Goal: Information Seeking & Learning: Learn about a topic

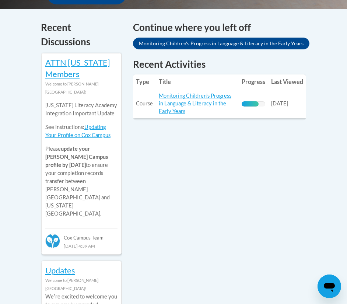
scroll to position [332, 0]
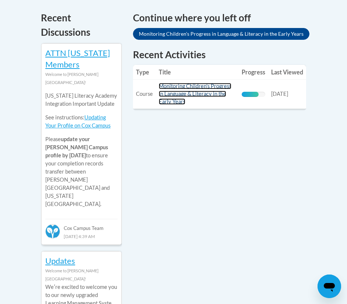
click at [177, 85] on link "Monitoring Children's Progress in Language & Literacy in the Early Years" at bounding box center [195, 94] width 73 height 22
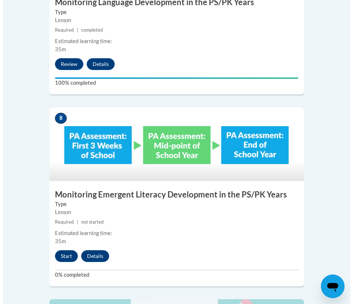
scroll to position [1647, 0]
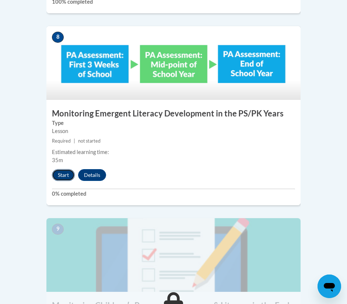
click at [65, 169] on button "Start" at bounding box center [63, 175] width 23 height 12
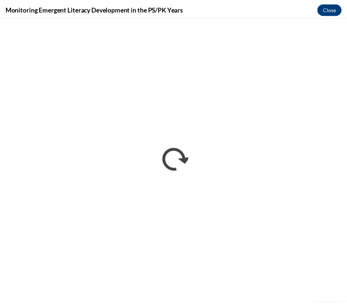
scroll to position [0, 0]
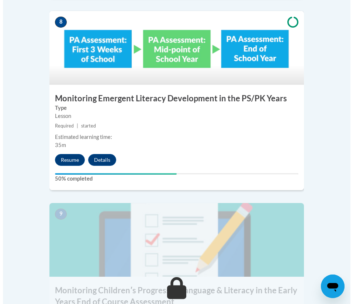
scroll to position [1619, 0]
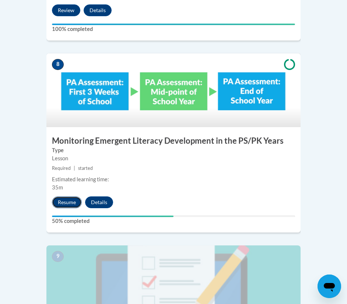
click at [61, 196] on button "Resume" at bounding box center [67, 202] width 30 height 12
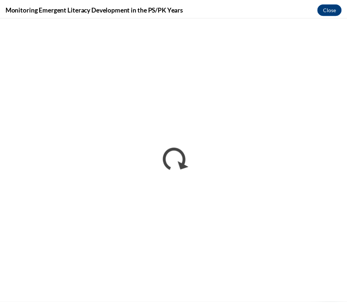
scroll to position [0, 0]
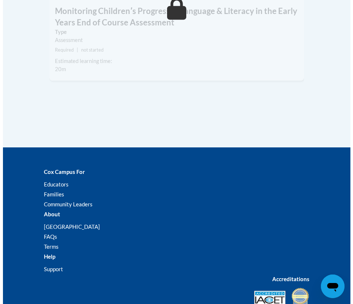
scroll to position [1720, 0]
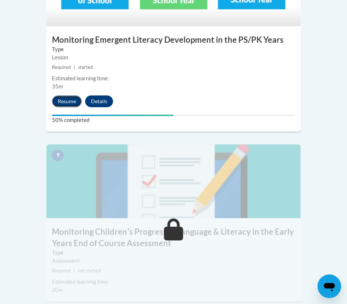
click at [70, 95] on button "Resume" at bounding box center [67, 101] width 30 height 12
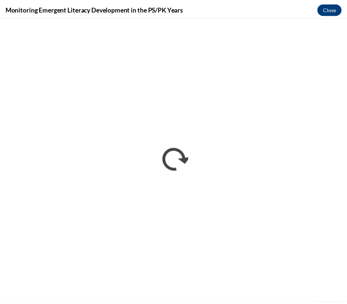
scroll to position [0, 0]
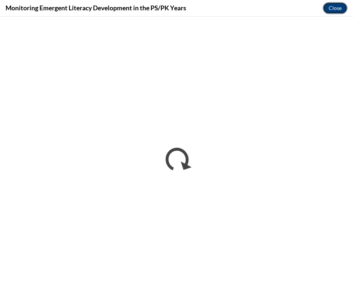
click at [333, 6] on button "Close" at bounding box center [334, 8] width 25 height 12
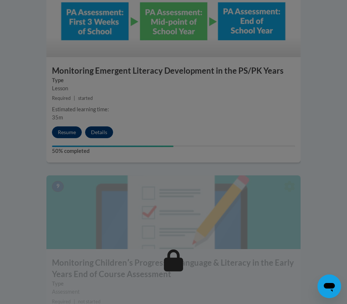
scroll to position [1651, 0]
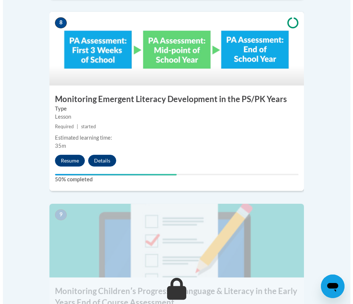
scroll to position [1640, 0]
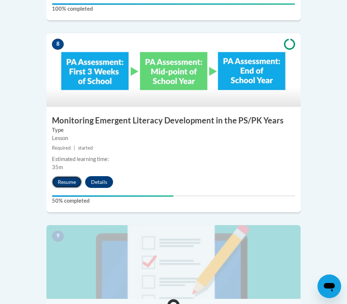
click at [66, 176] on button "Resume" at bounding box center [67, 182] width 30 height 12
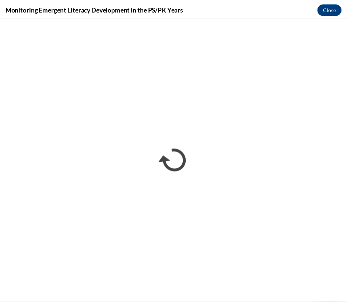
scroll to position [0, 0]
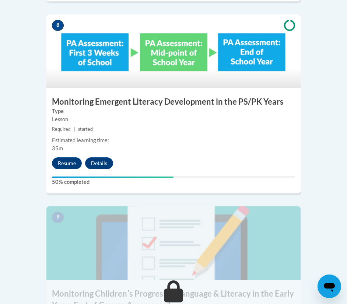
scroll to position [1658, 0]
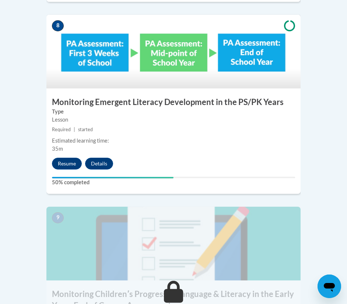
click at [163, 97] on h3 "Monitoring Emergent Literacy Development in the PS/PK Years" at bounding box center [173, 102] width 254 height 11
click at [104, 158] on button "Details" at bounding box center [99, 164] width 28 height 12
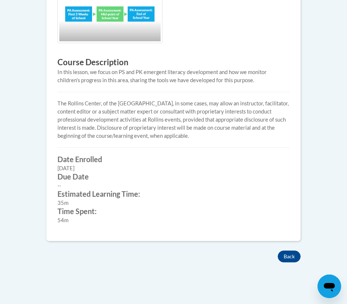
scroll to position [295, 0]
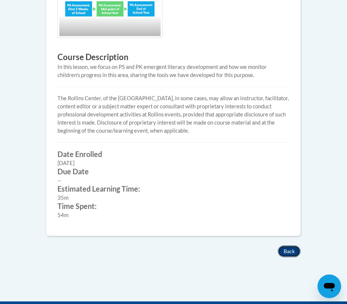
click at [286, 250] on button "Back" at bounding box center [289, 251] width 23 height 12
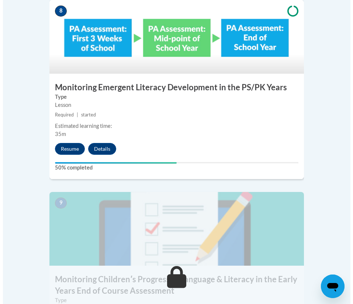
scroll to position [1658, 0]
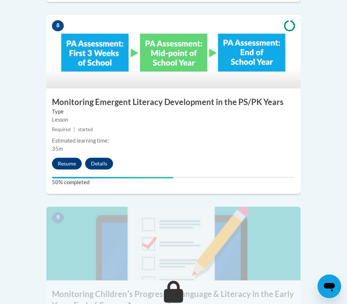
click at [74, 97] on h3 "Monitoring Emergent Literacy Development in the PS/PK Years" at bounding box center [173, 102] width 254 height 11
click at [64, 158] on button "Resume" at bounding box center [67, 164] width 30 height 12
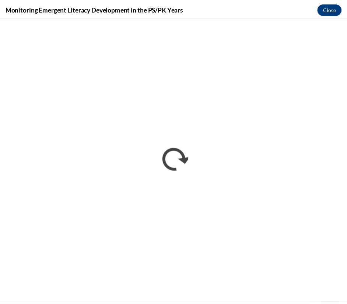
scroll to position [0, 0]
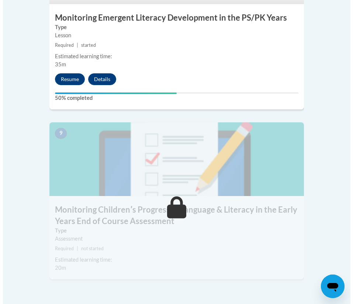
scroll to position [1725, 0]
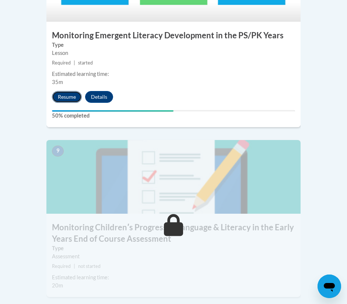
click at [71, 91] on button "Resume" at bounding box center [67, 97] width 30 height 12
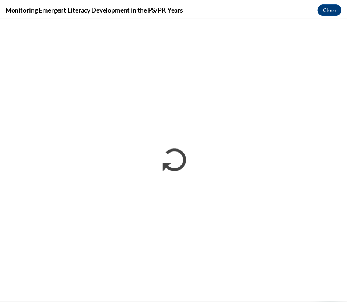
scroll to position [0, 0]
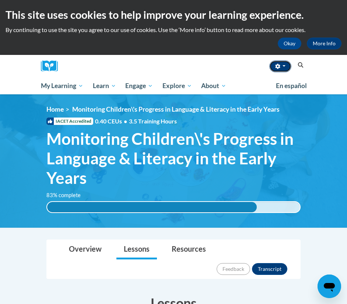
click at [286, 67] on button "button" at bounding box center [280, 66] width 22 height 12
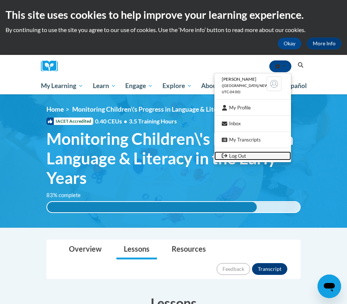
click at [228, 156] on link "Log Out" at bounding box center [252, 155] width 77 height 9
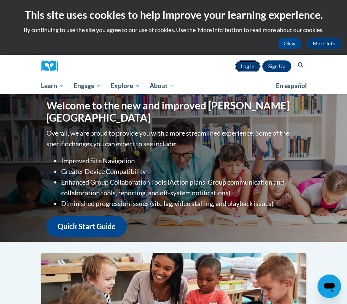
click at [256, 62] on link "Log In" at bounding box center [247, 66] width 25 height 12
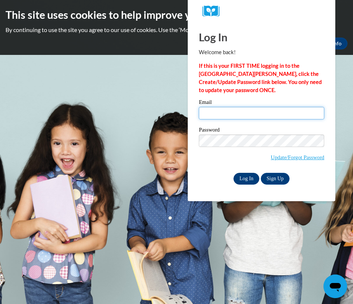
type input "brianabrown3221@yahoo.com"
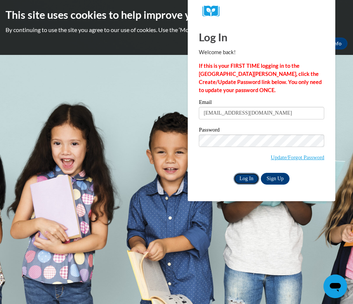
click at [245, 180] on input "Log In" at bounding box center [246, 179] width 26 height 12
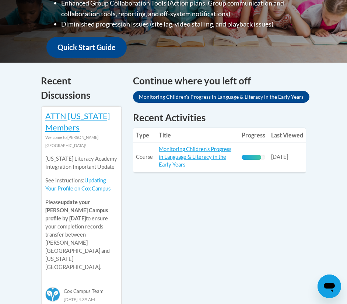
scroll to position [258, 0]
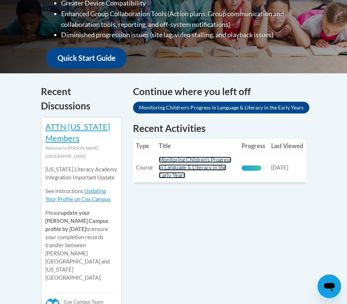
click at [212, 160] on link "Monitoring Children's Progress in Language & Literacy in the Early Years" at bounding box center [195, 168] width 73 height 22
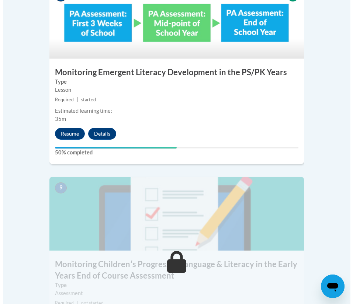
scroll to position [1695, 0]
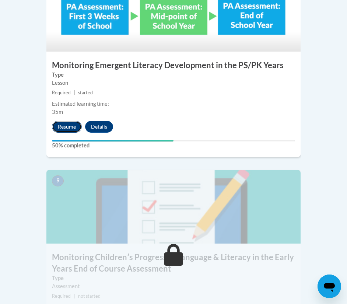
click at [74, 121] on button "Resume" at bounding box center [67, 127] width 30 height 12
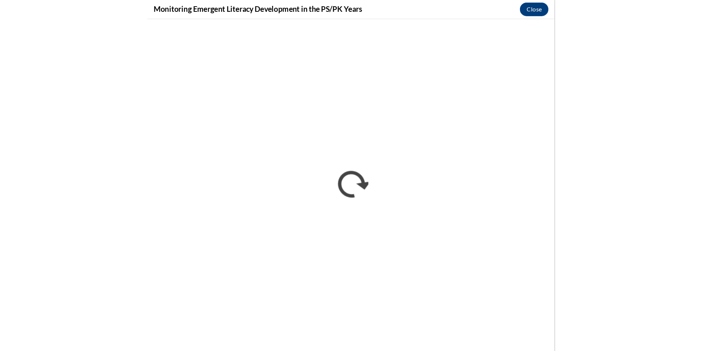
scroll to position [710, 0]
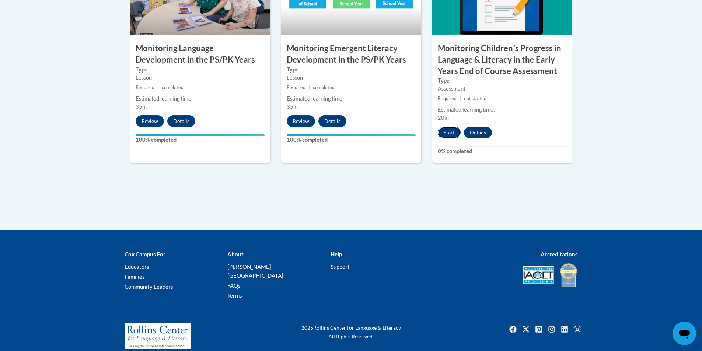
click at [447, 133] on button "Start" at bounding box center [449, 133] width 23 height 12
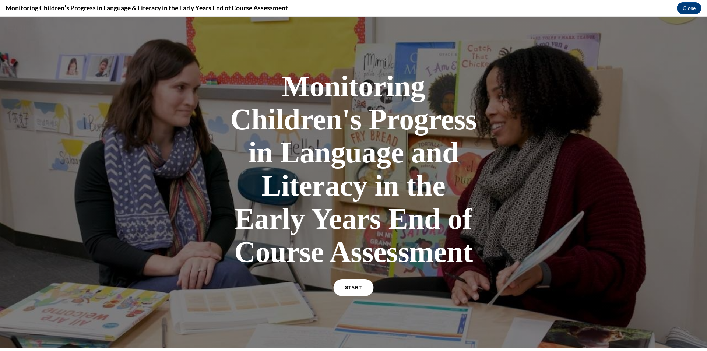
click at [348, 285] on link "START" at bounding box center [353, 287] width 40 height 17
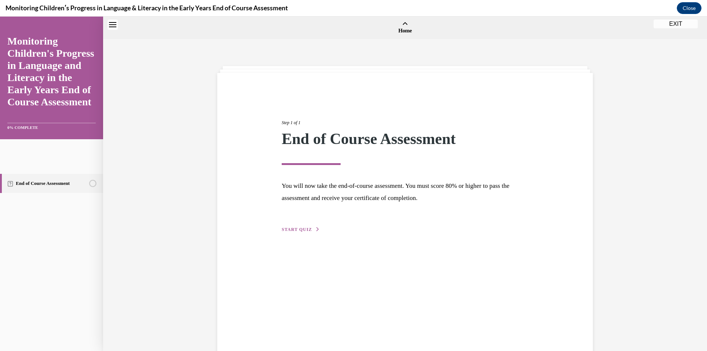
scroll to position [23, 0]
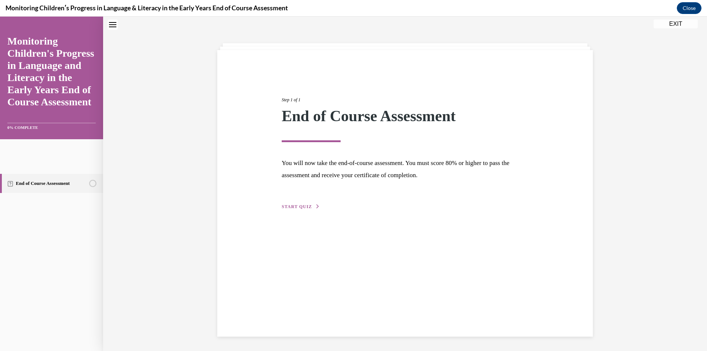
click at [303, 211] on div "Step 1 of 1 End of Course Assessment You will now take the end-of-course assess…" at bounding box center [405, 193] width 376 height 287
click at [302, 208] on span "START QUIZ" at bounding box center [297, 206] width 30 height 5
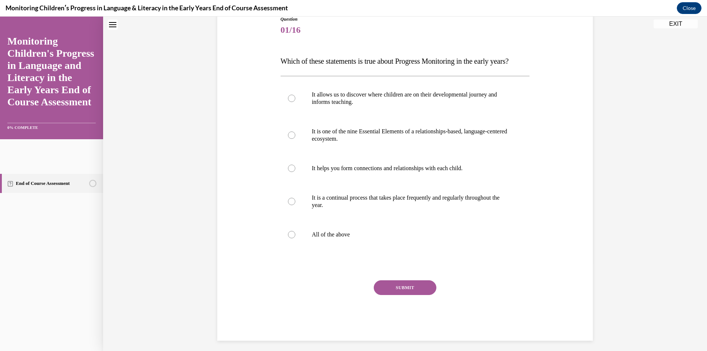
scroll to position [106, 0]
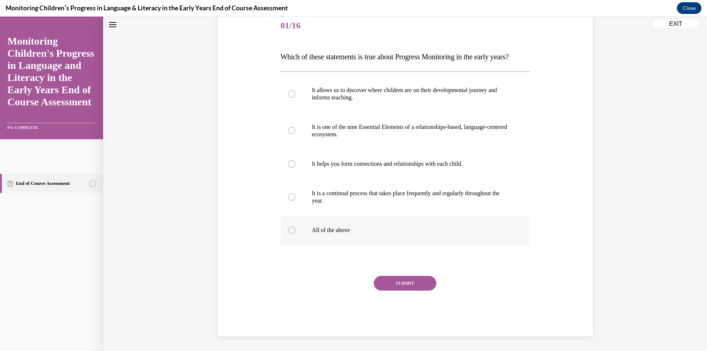
click at [288, 230] on div at bounding box center [291, 230] width 7 height 7
click at [288, 230] on input "All of the above" at bounding box center [291, 230] width 7 height 7
radio input "true"
click at [401, 283] on button "SUBMIT" at bounding box center [405, 283] width 63 height 15
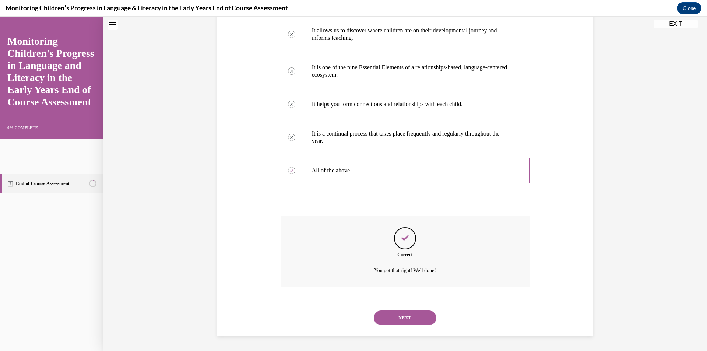
scroll to position [165, 0]
click at [396, 312] on button "NEXT" at bounding box center [405, 318] width 63 height 15
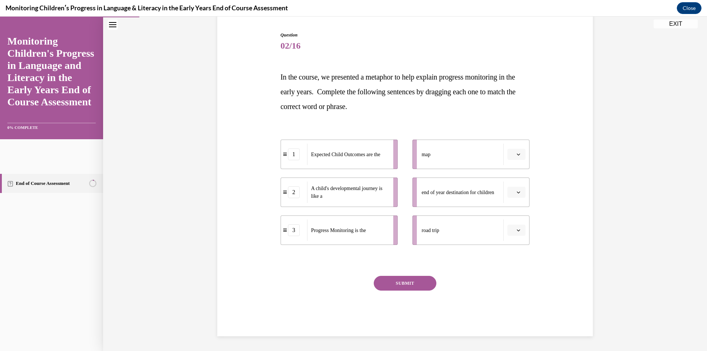
click at [508, 157] on button "button" at bounding box center [517, 154] width 18 height 11
click at [513, 213] on div "3" at bounding box center [513, 215] width 18 height 15
click at [517, 230] on icon "button" at bounding box center [519, 230] width 4 height 4
click at [508, 278] on div "2" at bounding box center [513, 276] width 18 height 15
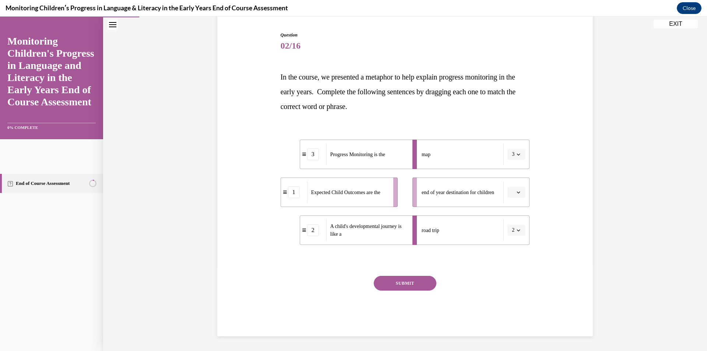
click at [517, 193] on icon "button" at bounding box center [519, 192] width 4 height 4
click at [515, 227] on div "1" at bounding box center [513, 223] width 18 height 15
click at [418, 282] on button "SUBMIT" at bounding box center [405, 283] width 63 height 15
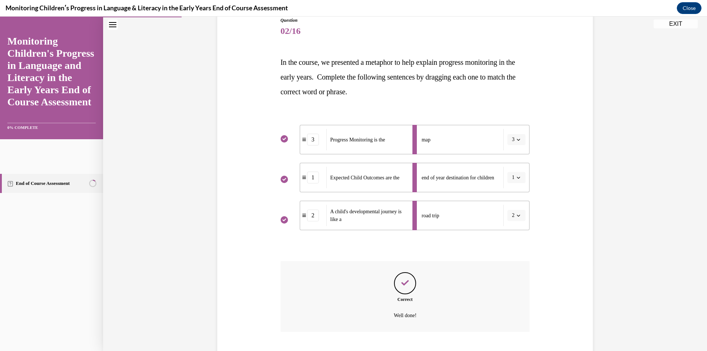
scroll to position [130, 0]
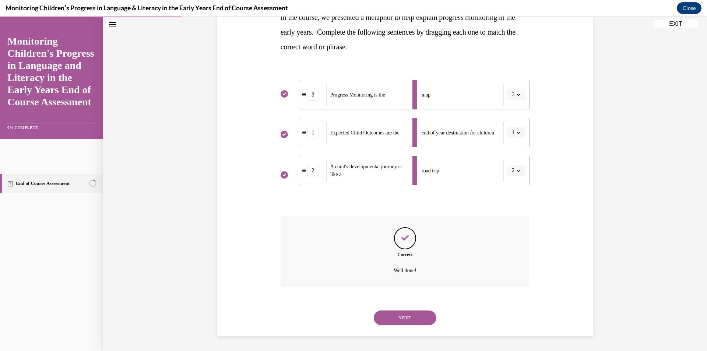
click at [393, 314] on button "NEXT" at bounding box center [405, 318] width 63 height 15
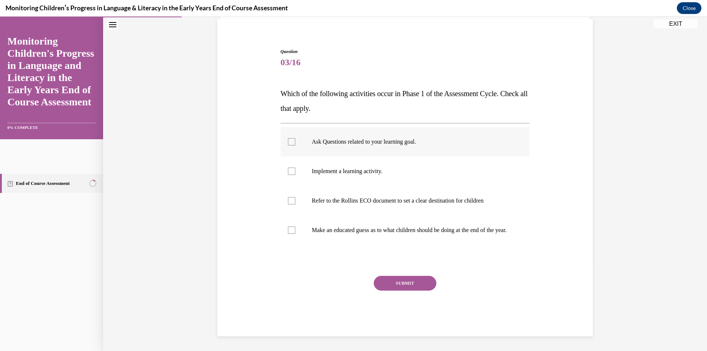
click at [284, 136] on label "Ask Questions related to your learning goal." at bounding box center [405, 141] width 249 height 29
click at [288, 138] on input "Ask Questions related to your learning goal." at bounding box center [291, 141] width 7 height 7
checkbox input "true"
click at [288, 197] on div at bounding box center [291, 200] width 7 height 7
click at [288, 197] on input "Refer to the Rollins ECO document to set a clear destination for children" at bounding box center [291, 200] width 7 height 7
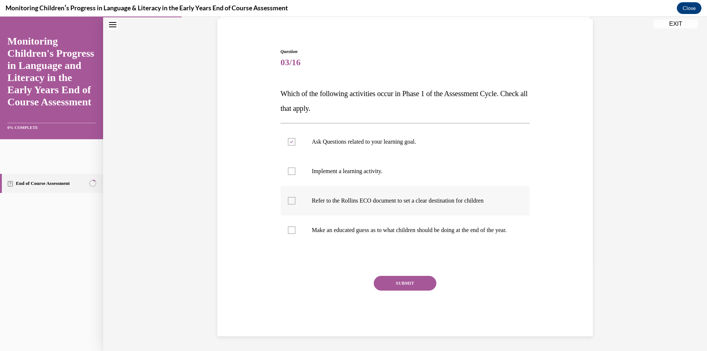
checkbox input "true"
click at [406, 281] on button "SUBMIT" at bounding box center [405, 283] width 63 height 15
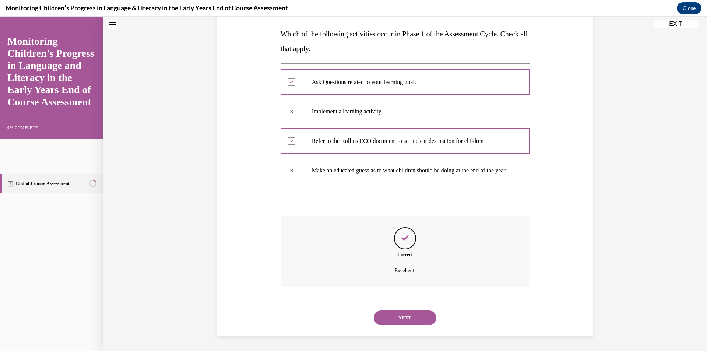
scroll to position [121, 0]
click at [413, 319] on button "NEXT" at bounding box center [405, 318] width 63 height 15
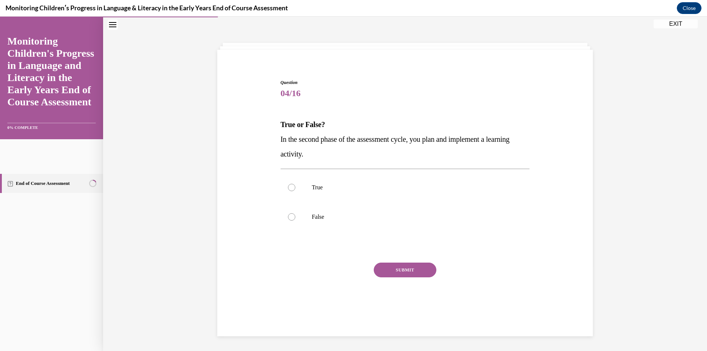
scroll to position [23, 0]
click at [297, 185] on label "True" at bounding box center [405, 187] width 249 height 29
click at [296, 185] on input "True" at bounding box center [291, 187] width 7 height 7
radio input "true"
click at [395, 269] on button "SUBMIT" at bounding box center [405, 270] width 63 height 15
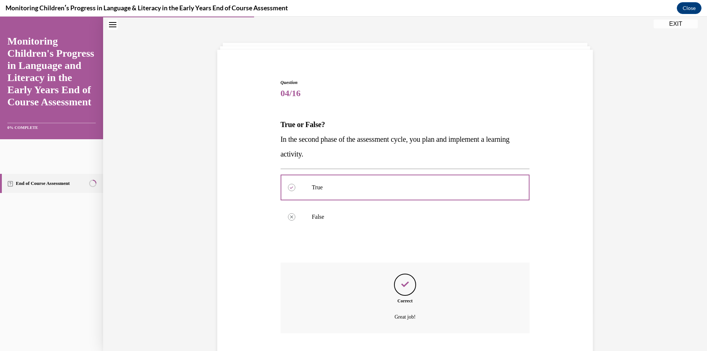
scroll to position [70, 0]
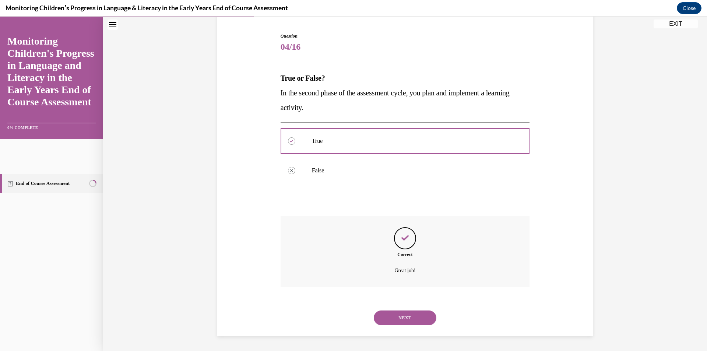
click at [397, 314] on button "NEXT" at bounding box center [405, 318] width 63 height 15
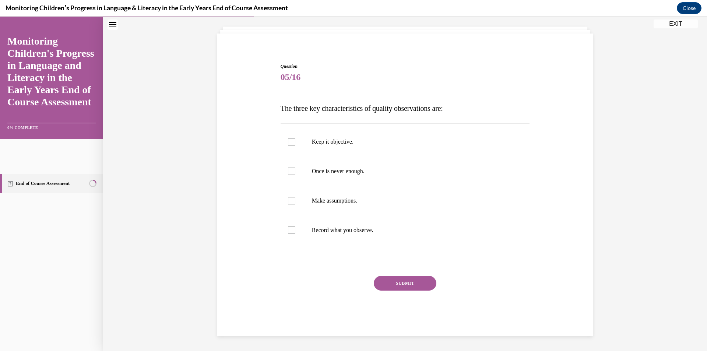
scroll to position [39, 0]
click at [288, 140] on div at bounding box center [291, 141] width 7 height 7
click at [288, 140] on input "Keep it objective." at bounding box center [291, 141] width 7 height 7
checkbox input "true"
click at [288, 168] on div at bounding box center [291, 171] width 7 height 7
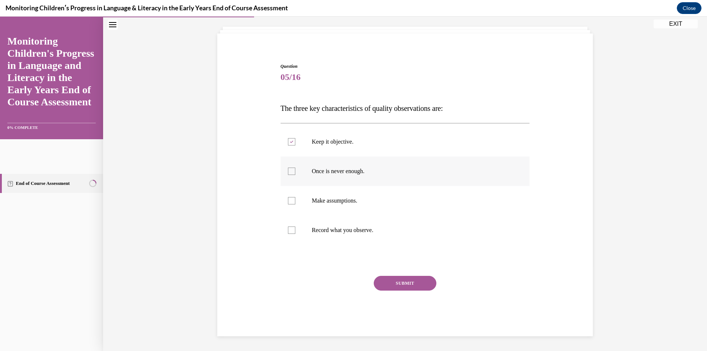
click at [288, 168] on input "Once is never enough." at bounding box center [291, 171] width 7 height 7
checkbox input "true"
click at [288, 231] on div at bounding box center [291, 230] width 7 height 7
click at [288, 231] on input "Record what you observe." at bounding box center [291, 230] width 7 height 7
checkbox input "true"
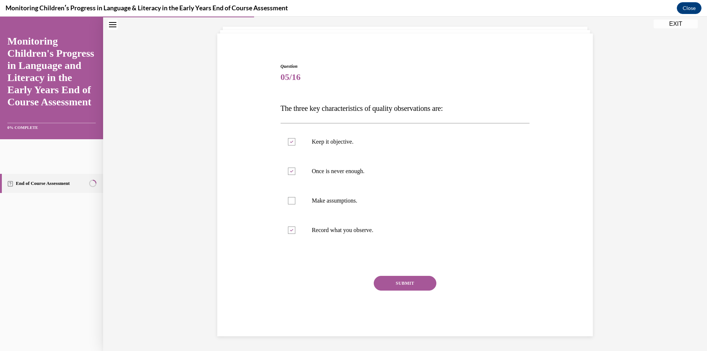
click at [392, 280] on button "SUBMIT" at bounding box center [405, 283] width 63 height 15
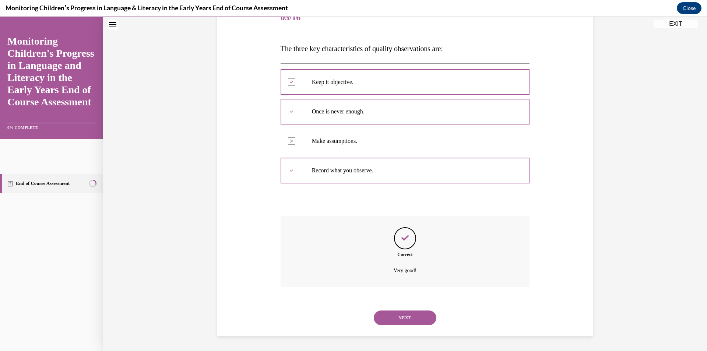
click at [416, 318] on button "NEXT" at bounding box center [405, 318] width 63 height 15
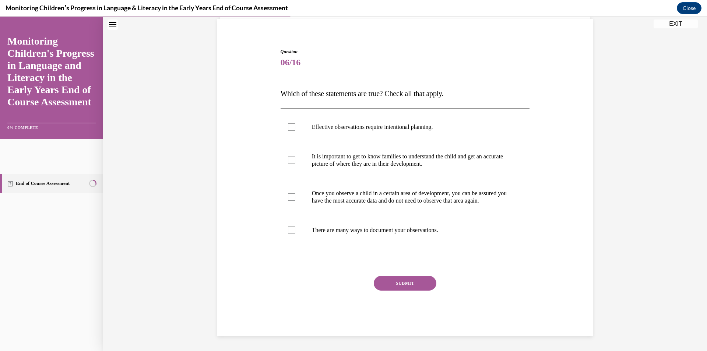
scroll to position [62, 0]
click at [292, 123] on div at bounding box center [291, 126] width 7 height 7
click at [292, 123] on input "Effective observations require intentional planning." at bounding box center [291, 126] width 7 height 7
checkbox input "true"
click at [291, 157] on div at bounding box center [291, 160] width 7 height 7
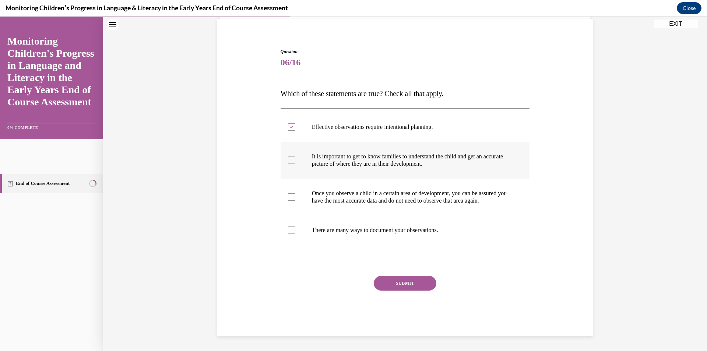
click at [291, 157] on input "It is important to get to know families to understand the child and get an accu…" at bounding box center [291, 160] width 7 height 7
checkbox input "true"
click at [291, 231] on div at bounding box center [291, 230] width 7 height 7
click at [291, 231] on input "There are many ways to document your observations." at bounding box center [291, 230] width 7 height 7
checkbox input "true"
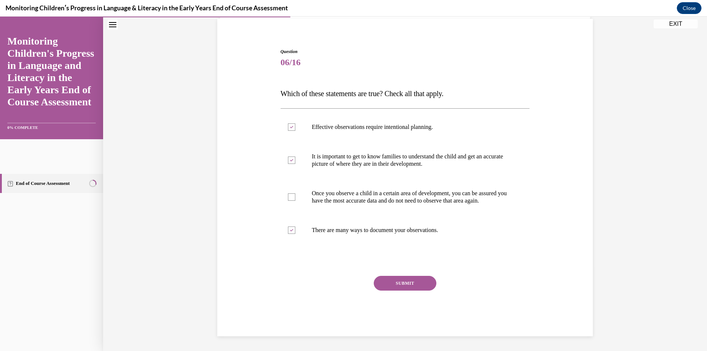
click at [390, 282] on button "SUBMIT" at bounding box center [405, 283] width 63 height 15
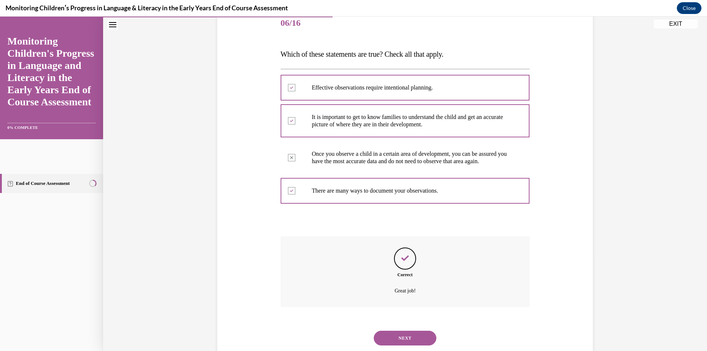
click at [405, 331] on button "NEXT" at bounding box center [405, 338] width 63 height 15
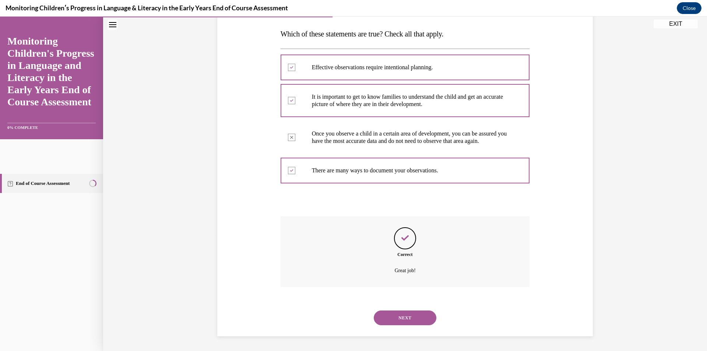
scroll to position [23, 0]
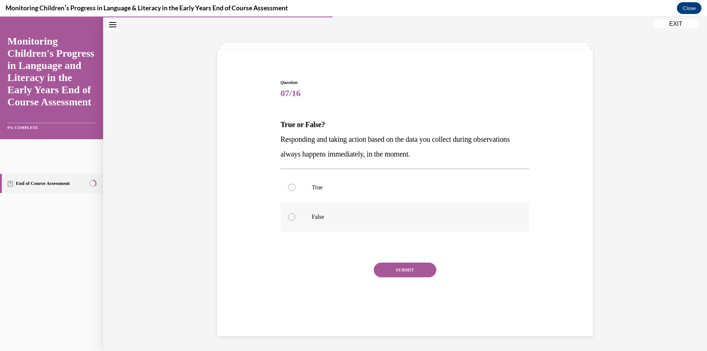
click at [286, 222] on label "False" at bounding box center [405, 216] width 249 height 29
click at [288, 221] on input "False" at bounding box center [291, 216] width 7 height 7
radio input "true"
click at [429, 275] on button "SUBMIT" at bounding box center [405, 270] width 63 height 15
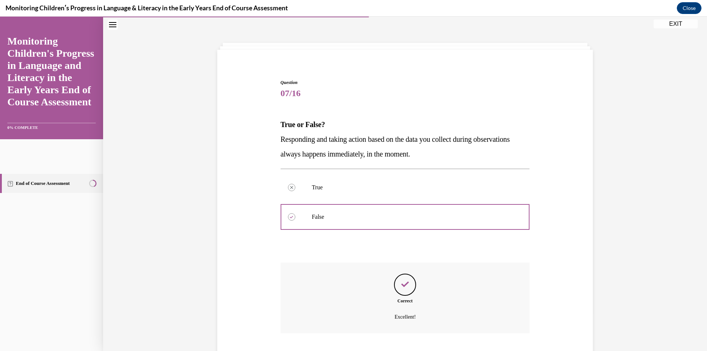
scroll to position [70, 0]
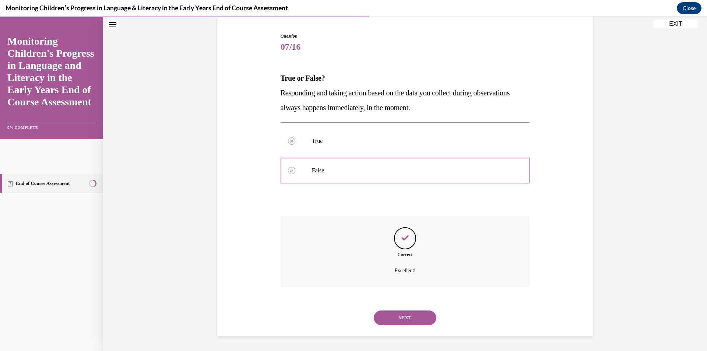
click at [411, 318] on button "NEXT" at bounding box center [405, 318] width 63 height 15
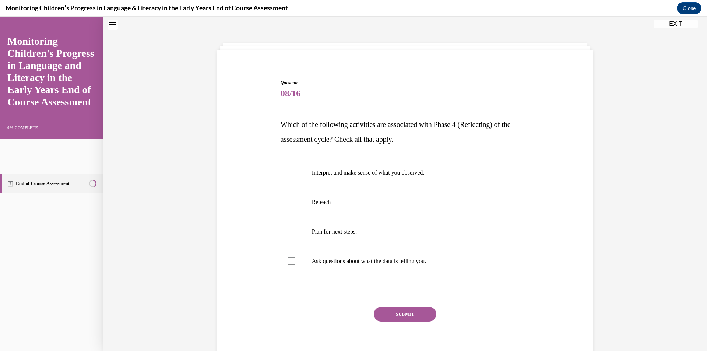
scroll to position [23, 0]
click at [288, 176] on div at bounding box center [291, 172] width 7 height 7
click at [288, 176] on input "Interpret and make sense of what you observed." at bounding box center [291, 172] width 7 height 7
checkbox input "true"
click at [290, 262] on div at bounding box center [291, 261] width 7 height 7
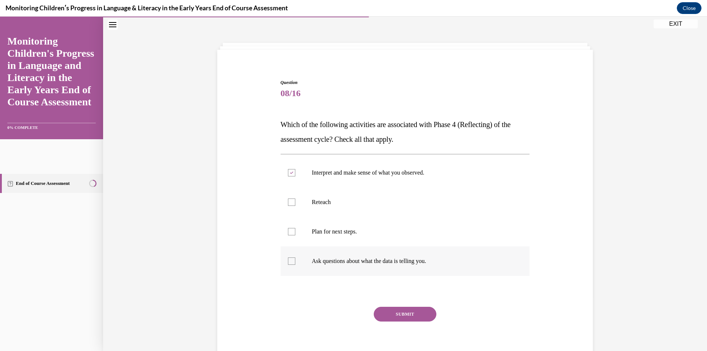
click at [290, 262] on input "Ask questions about what the data is telling you." at bounding box center [291, 261] width 7 height 7
checkbox input "true"
click at [409, 321] on button "SUBMIT" at bounding box center [405, 314] width 63 height 15
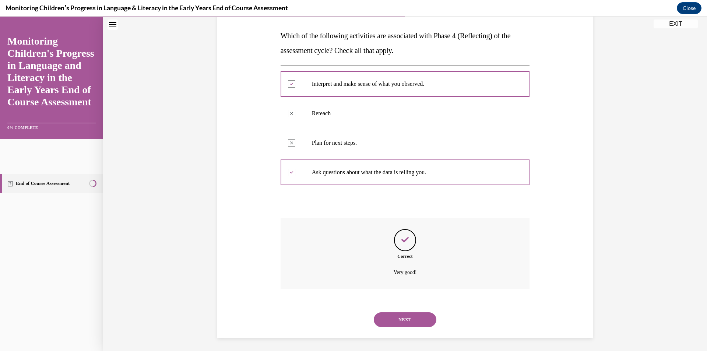
click at [407, 321] on button "NEXT" at bounding box center [405, 319] width 63 height 15
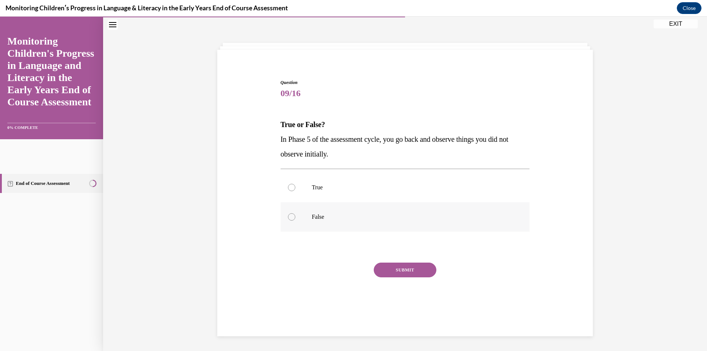
click at [294, 217] on label "False" at bounding box center [405, 216] width 249 height 29
click at [294, 217] on input "False" at bounding box center [291, 216] width 7 height 7
radio input "true"
click at [403, 272] on button "SUBMIT" at bounding box center [405, 270] width 63 height 15
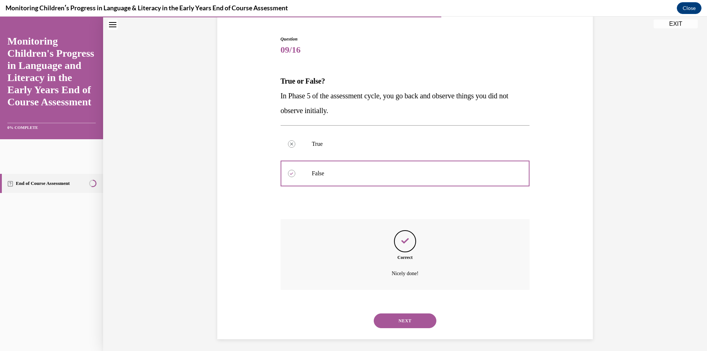
scroll to position [70, 0]
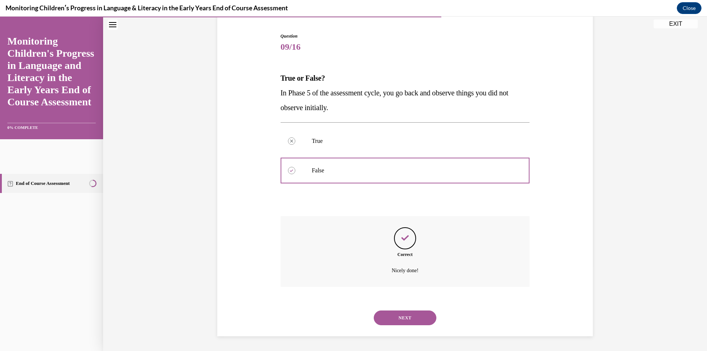
click at [408, 319] on button "NEXT" at bounding box center [405, 318] width 63 height 15
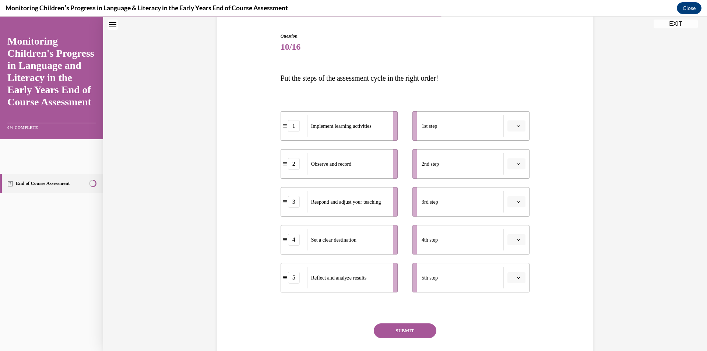
scroll to position [39, 0]
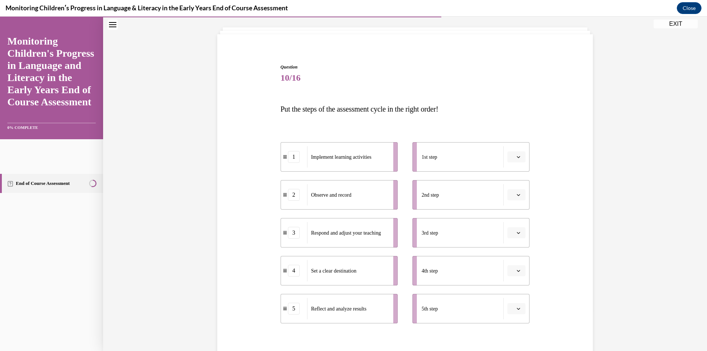
click at [516, 160] on button "button" at bounding box center [517, 156] width 18 height 11
click at [510, 218] on span "3" at bounding box center [511, 218] width 3 height 6
click at [516, 193] on span "button" at bounding box center [518, 194] width 5 height 5
click at [510, 244] on span "2" at bounding box center [511, 241] width 3 height 6
click at [517, 233] on icon "button" at bounding box center [519, 233] width 4 height 4
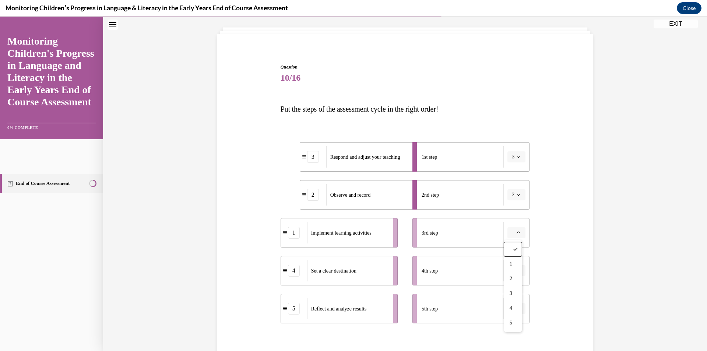
click at [516, 234] on span "button" at bounding box center [518, 232] width 5 height 5
click at [515, 161] on button "3" at bounding box center [517, 156] width 18 height 11
click at [514, 190] on div "1" at bounding box center [512, 188] width 18 height 15
click at [518, 193] on span "button" at bounding box center [518, 194] width 5 height 5
click at [511, 258] on div "3" at bounding box center [512, 255] width 18 height 15
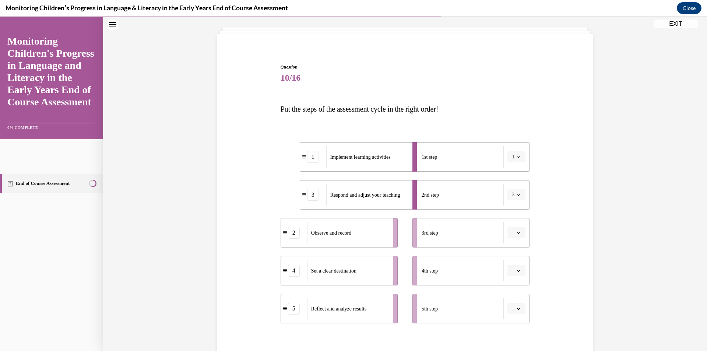
click at [517, 231] on icon "button" at bounding box center [519, 233] width 4 height 4
click at [510, 291] on span "3" at bounding box center [511, 294] width 3 height 6
click at [518, 272] on icon "button" at bounding box center [519, 271] width 4 height 4
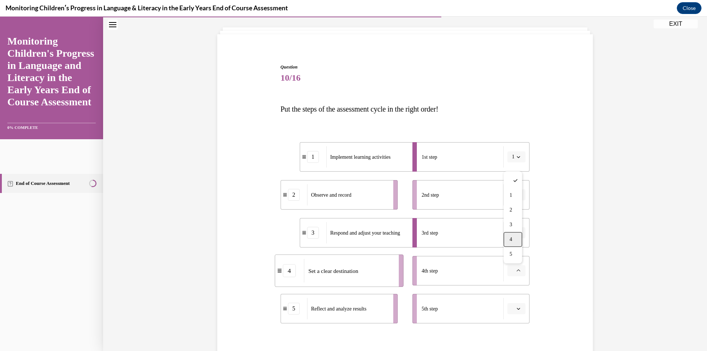
click at [515, 240] on div "4" at bounding box center [513, 239] width 18 height 15
click at [515, 305] on button "button" at bounding box center [517, 308] width 18 height 11
click at [510, 291] on span "5" at bounding box center [511, 292] width 3 height 6
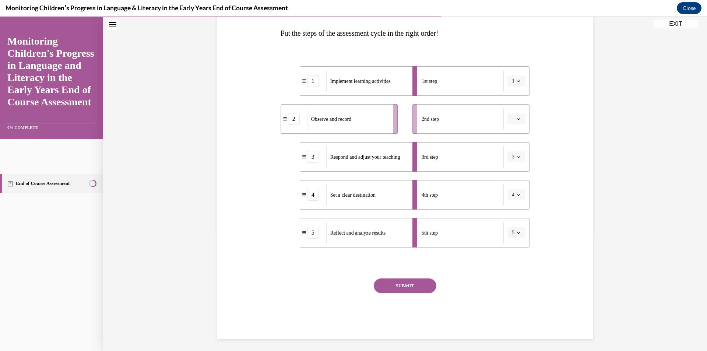
scroll to position [117, 0]
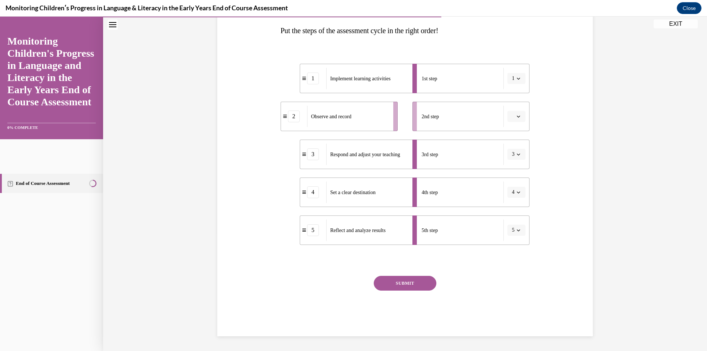
click at [415, 285] on button "SUBMIT" at bounding box center [405, 283] width 63 height 15
click at [516, 118] on span "button" at bounding box center [518, 116] width 5 height 5
click at [553, 198] on div "Question 10/16 Put the steps of the assessment cycle in the right order! 1 Impl…" at bounding box center [406, 149] width 380 height 373
click at [519, 119] on button "button" at bounding box center [517, 116] width 18 height 11
click at [511, 161] on span "2" at bounding box center [511, 163] width 3 height 6
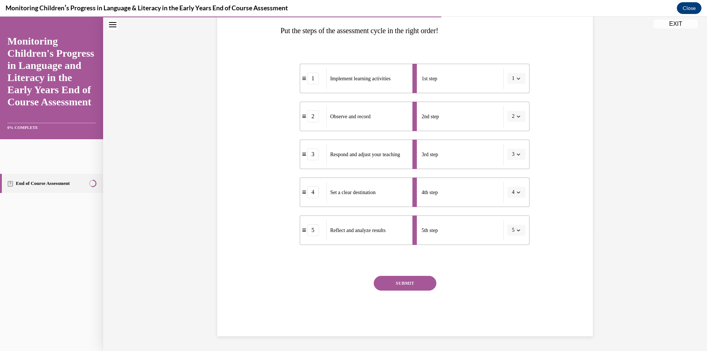
click at [396, 283] on button "SUBMIT" at bounding box center [405, 283] width 63 height 15
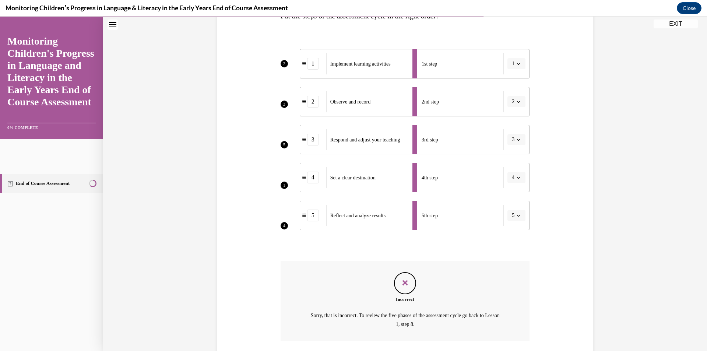
scroll to position [186, 0]
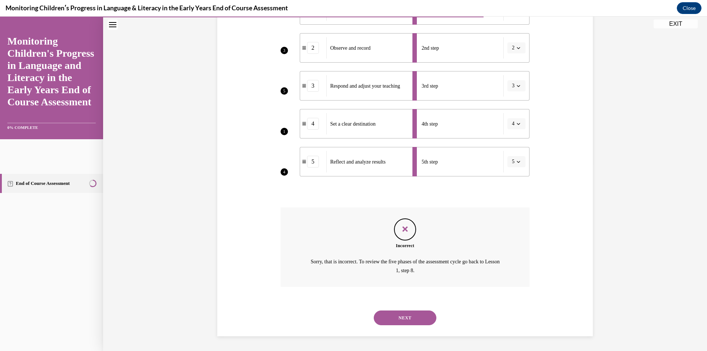
click at [396, 317] on button "NEXT" at bounding box center [405, 318] width 63 height 15
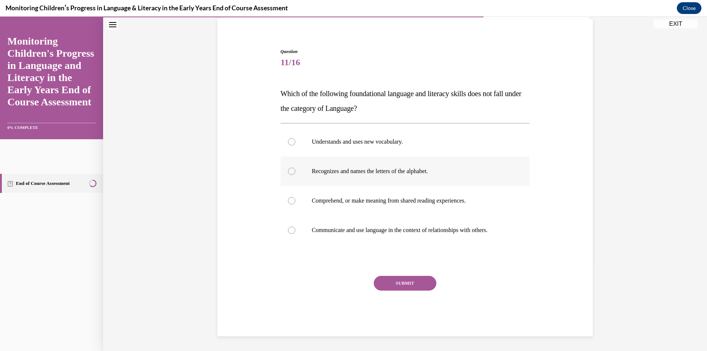
click at [289, 169] on div at bounding box center [291, 171] width 7 height 7
click at [289, 169] on input "Recognizes and names the letters of the alphabet." at bounding box center [291, 171] width 7 height 7
radio input "true"
click at [399, 286] on button "SUBMIT" at bounding box center [405, 283] width 63 height 15
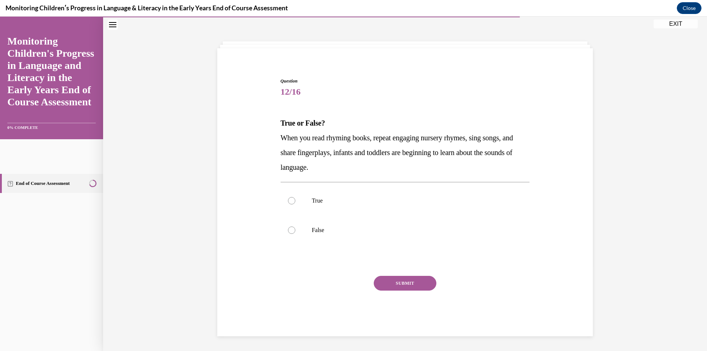
scroll to position [25, 0]
click at [289, 228] on div at bounding box center [291, 230] width 7 height 7
click at [289, 228] on input "False" at bounding box center [291, 230] width 7 height 7
radio input "true"
click at [381, 279] on button "SUBMIT" at bounding box center [405, 283] width 63 height 15
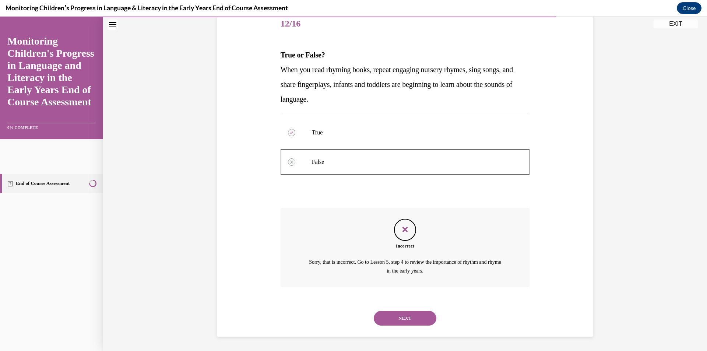
scroll to position [93, 0]
click at [392, 322] on button "NEXT" at bounding box center [405, 318] width 63 height 15
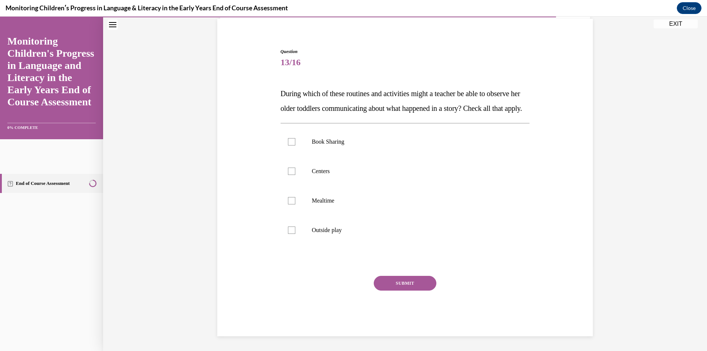
scroll to position [69, 0]
click at [290, 141] on div at bounding box center [291, 141] width 7 height 7
click at [290, 141] on input "Book Sharing" at bounding box center [291, 141] width 7 height 7
checkbox input "true"
click at [288, 175] on label "Centers" at bounding box center [405, 171] width 249 height 29
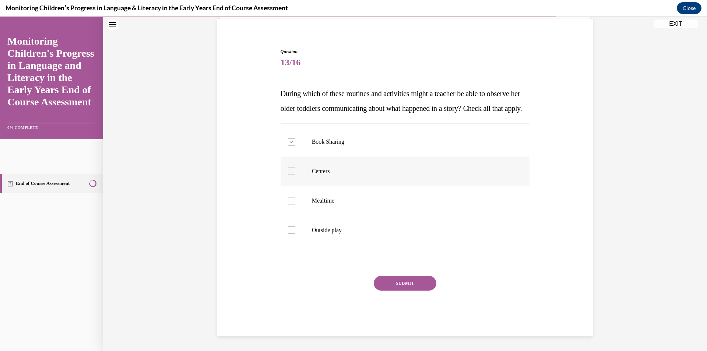
click at [288, 175] on input "Centers" at bounding box center [291, 171] width 7 height 7
checkbox input "true"
click at [289, 197] on div at bounding box center [291, 200] width 7 height 7
click at [289, 197] on input "Mealtime" at bounding box center [291, 200] width 7 height 7
checkbox input "true"
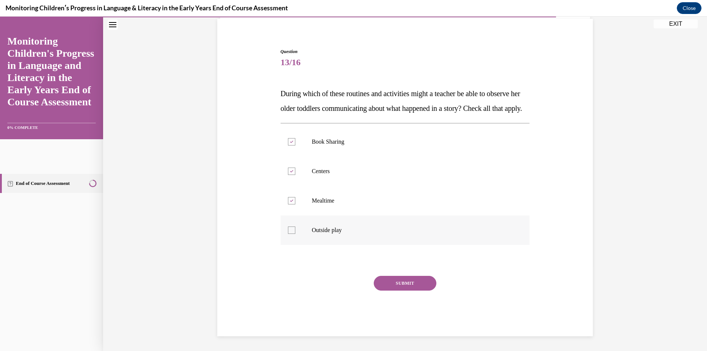
click at [288, 233] on div at bounding box center [291, 230] width 7 height 7
click at [288, 233] on input "Outside play" at bounding box center [291, 230] width 7 height 7
checkbox input "true"
click at [395, 288] on button "SUBMIT" at bounding box center [405, 283] width 63 height 15
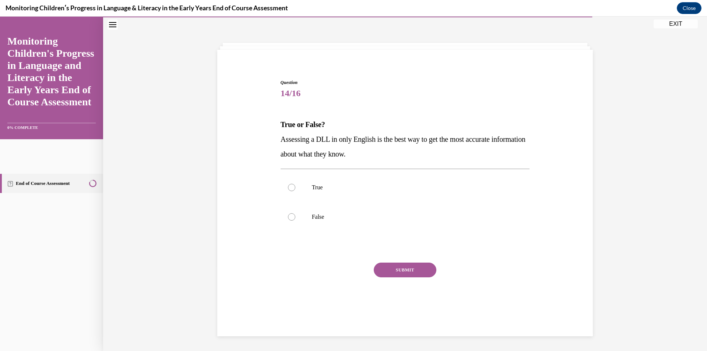
scroll to position [23, 0]
click at [289, 220] on div at bounding box center [291, 216] width 7 height 7
click at [289, 220] on input "False" at bounding box center [291, 216] width 7 height 7
radio input "true"
click at [393, 269] on button "SUBMIT" at bounding box center [405, 270] width 63 height 15
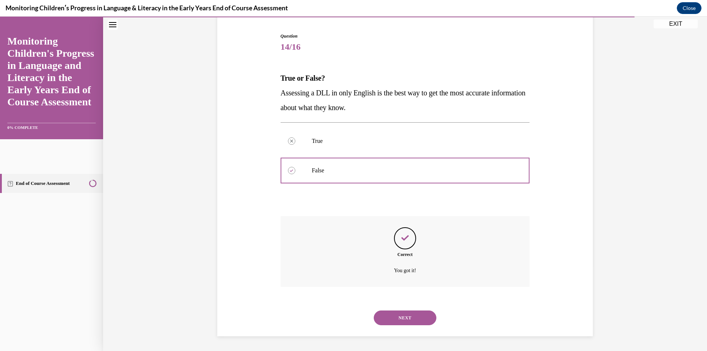
click at [401, 315] on button "NEXT" at bounding box center [405, 318] width 63 height 15
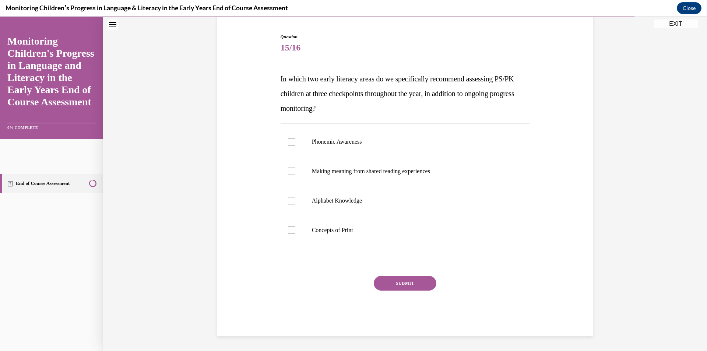
scroll to position [38, 0]
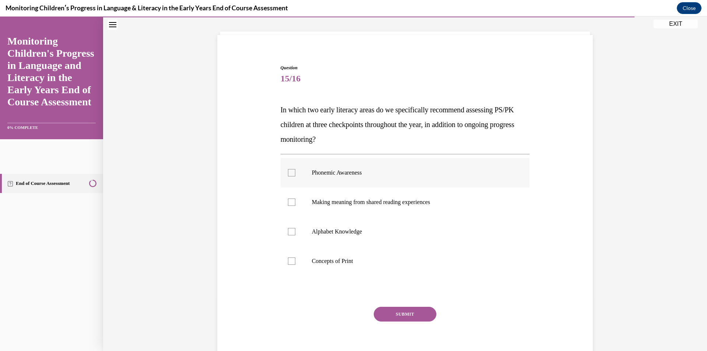
click at [288, 175] on div at bounding box center [291, 172] width 7 height 7
click at [288, 175] on input "Phonemic Awareness" at bounding box center [291, 172] width 7 height 7
checkbox input "true"
click at [292, 233] on div at bounding box center [291, 231] width 7 height 7
click at [292, 233] on input "Alphabet Knowledge" at bounding box center [291, 231] width 7 height 7
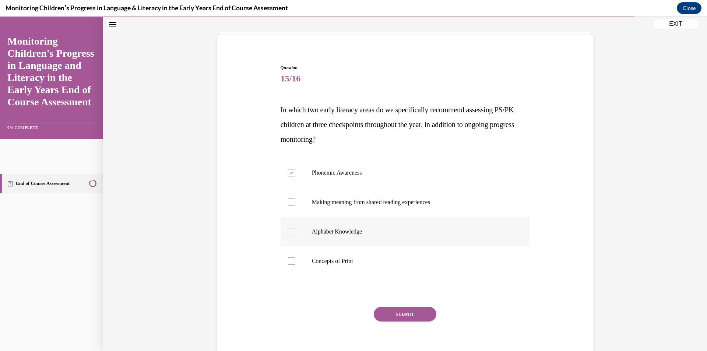
checkbox input "true"
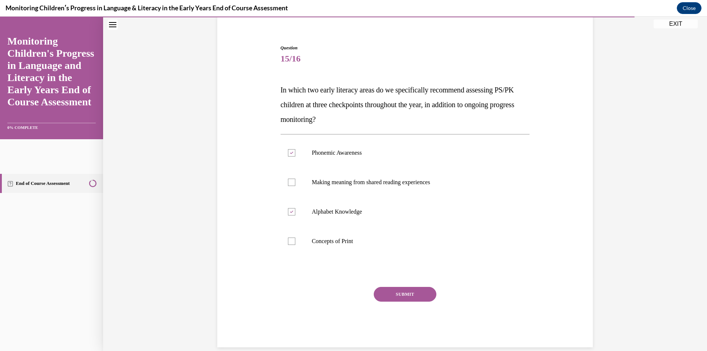
scroll to position [69, 0]
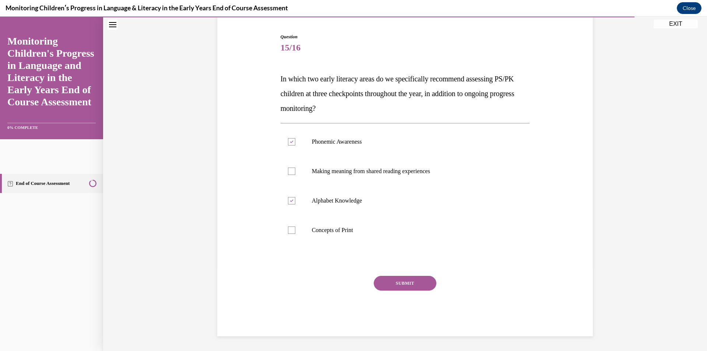
click at [404, 287] on button "SUBMIT" at bounding box center [405, 283] width 63 height 15
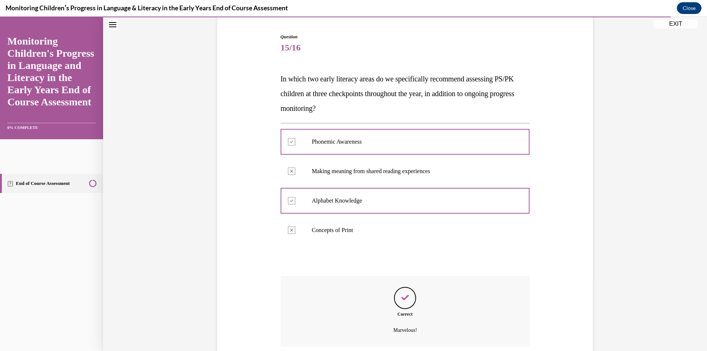
scroll to position [129, 0]
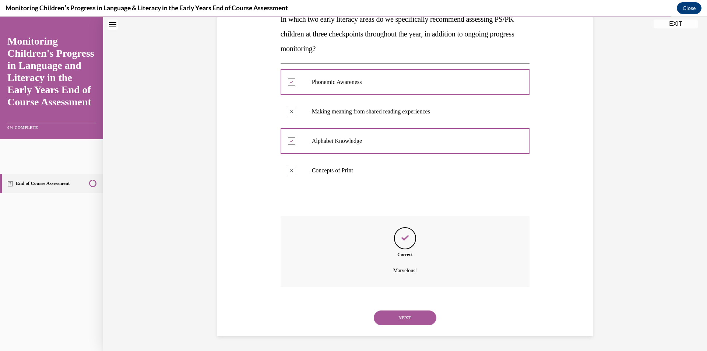
click at [395, 321] on button "NEXT" at bounding box center [405, 318] width 63 height 15
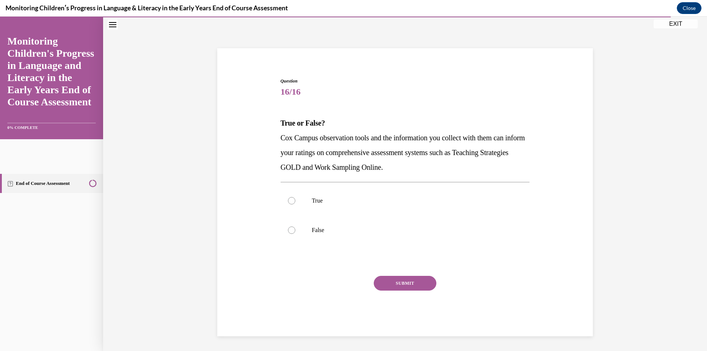
scroll to position [25, 0]
click at [288, 202] on div at bounding box center [291, 200] width 7 height 7
click at [288, 202] on input "True" at bounding box center [291, 200] width 7 height 7
radio input "true"
click at [404, 287] on button "SUBMIT" at bounding box center [405, 283] width 63 height 15
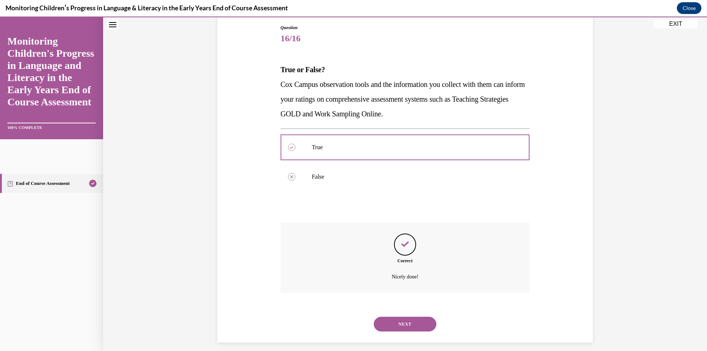
scroll to position [84, 0]
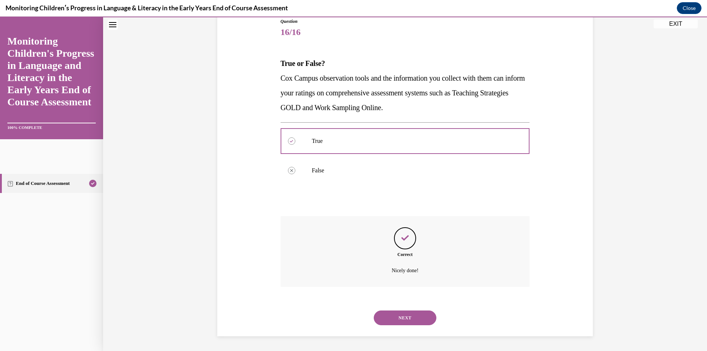
click at [408, 322] on button "NEXT" at bounding box center [405, 318] width 63 height 15
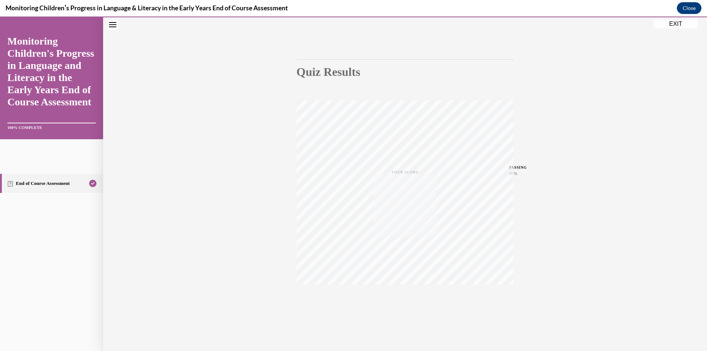
scroll to position [43, 0]
click at [679, 24] on button "EXIT" at bounding box center [676, 24] width 44 height 9
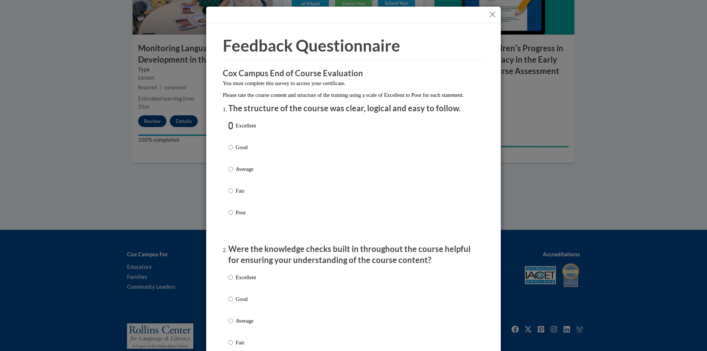
click at [228, 130] on input "Excellent" at bounding box center [230, 126] width 5 height 8
radio input "true"
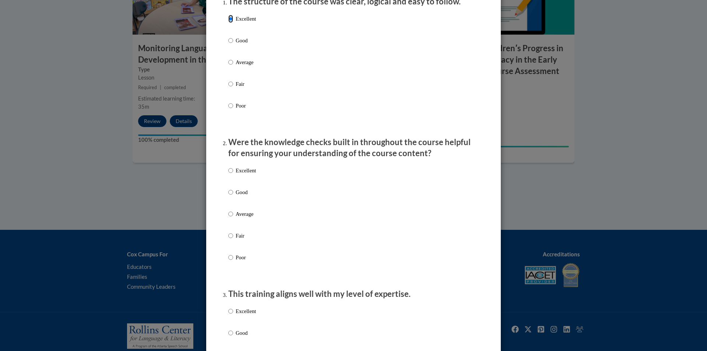
scroll to position [111, 0]
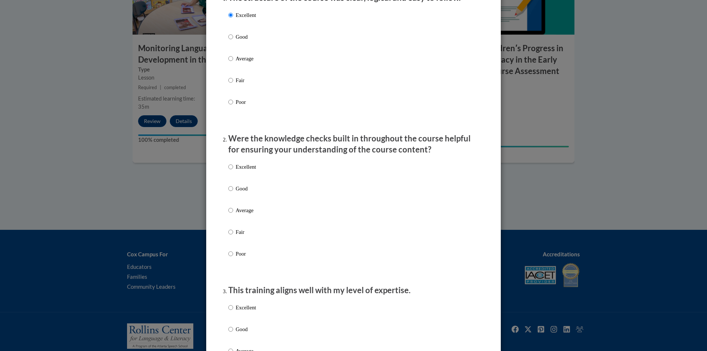
click at [231, 175] on label "Excellent" at bounding box center [242, 173] width 28 height 20
click at [231, 171] on input "Excellent" at bounding box center [230, 167] width 5 height 8
radio input "true"
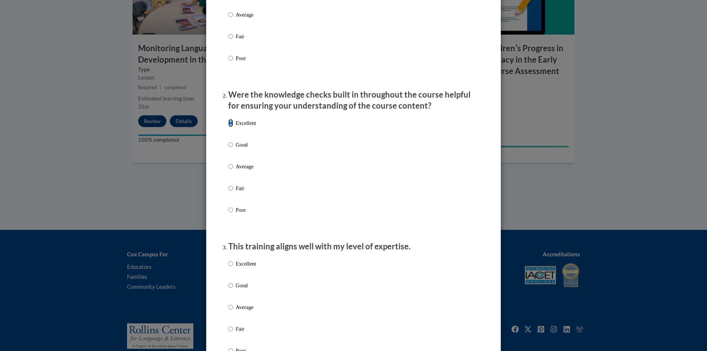
scroll to position [295, 0]
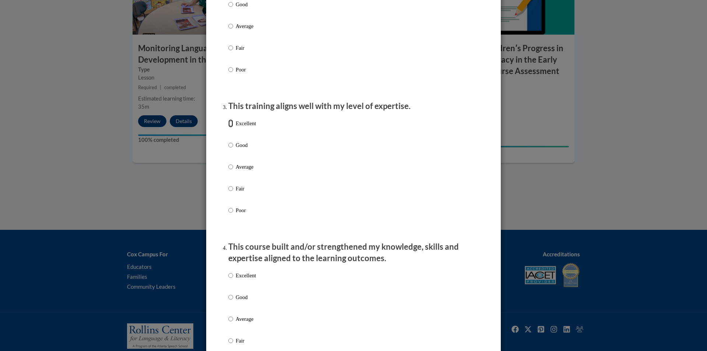
click at [228, 127] on input "Excellent" at bounding box center [230, 123] width 5 height 8
radio input "true"
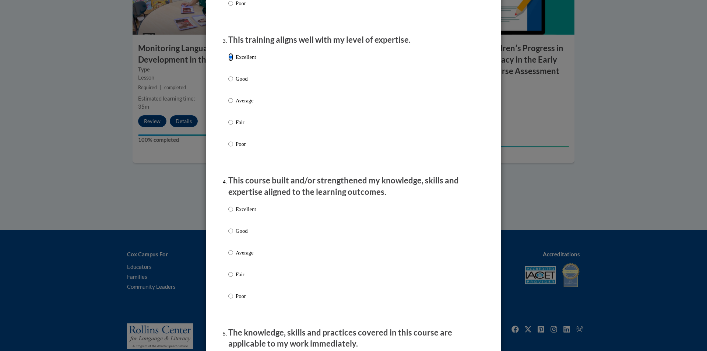
scroll to position [368, 0]
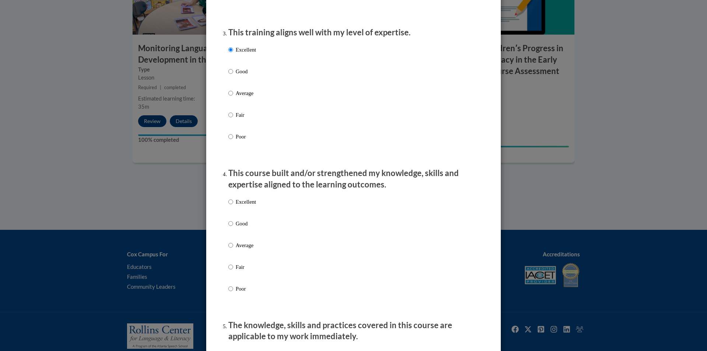
click at [236, 206] on p "Excellent" at bounding box center [246, 202] width 20 height 8
click at [233, 206] on input "Excellent" at bounding box center [230, 202] width 5 height 8
radio input "true"
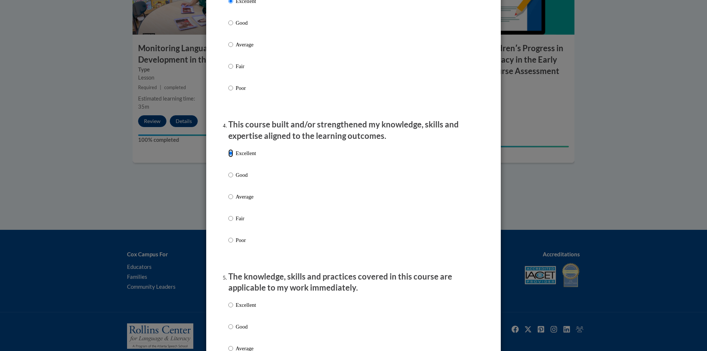
scroll to position [516, 0]
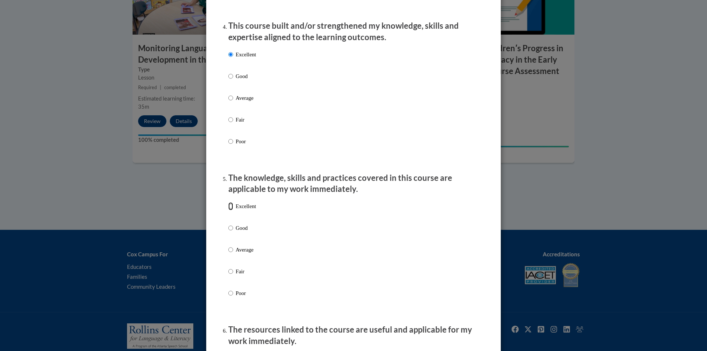
click at [228, 210] on input "Excellent" at bounding box center [230, 206] width 5 height 8
radio input "true"
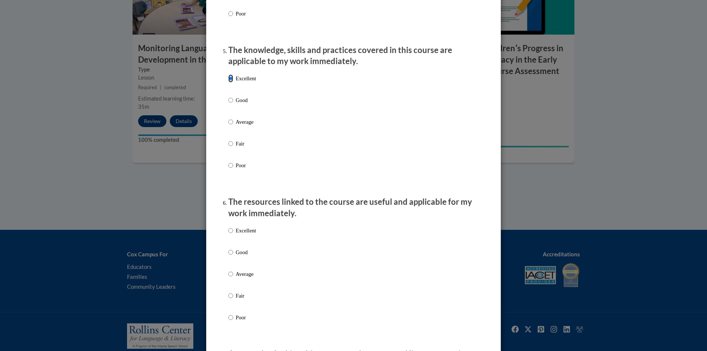
scroll to position [663, 0]
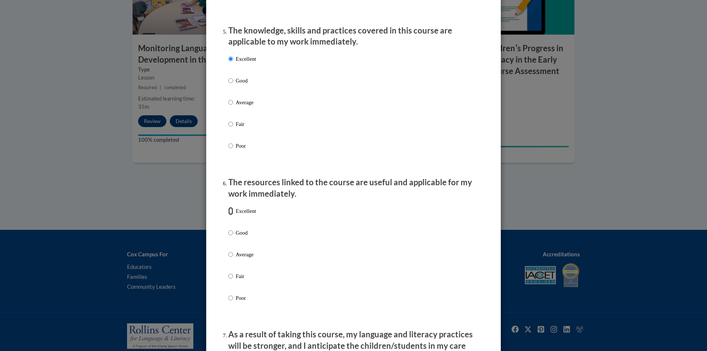
click at [228, 215] on input "Excellent" at bounding box center [230, 211] width 5 height 8
radio input "true"
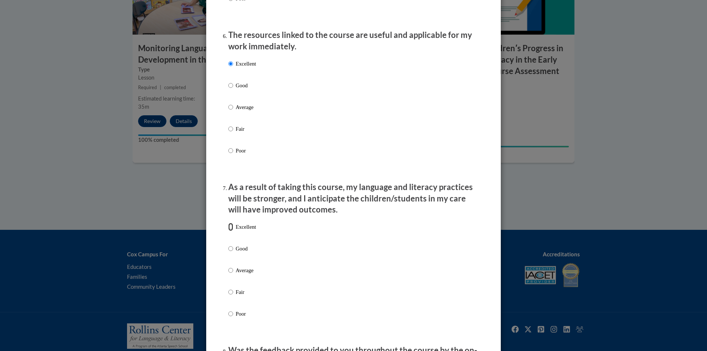
click at [228, 231] on input "Excellent" at bounding box center [230, 227] width 5 height 8
radio input "true"
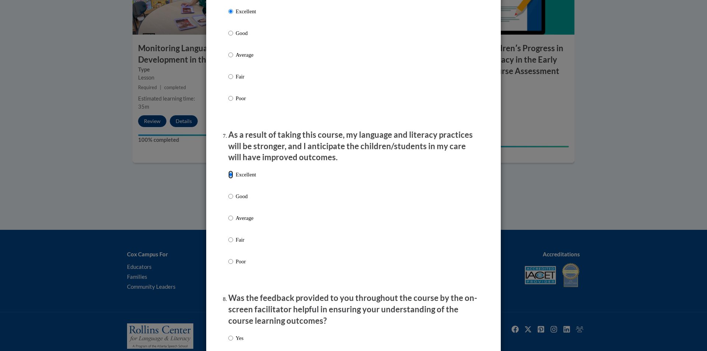
scroll to position [995, 0]
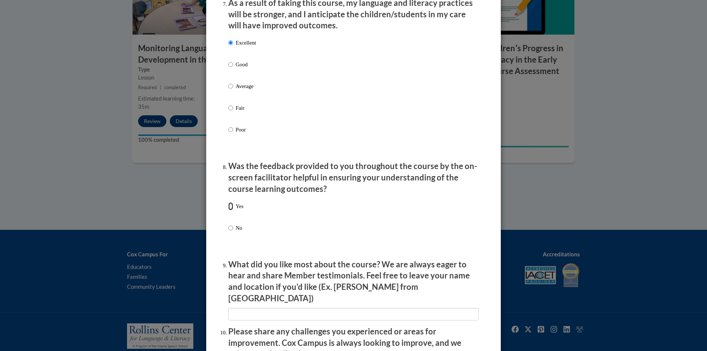
click at [228, 210] on input "Yes" at bounding box center [230, 206] width 5 height 8
radio input "true"
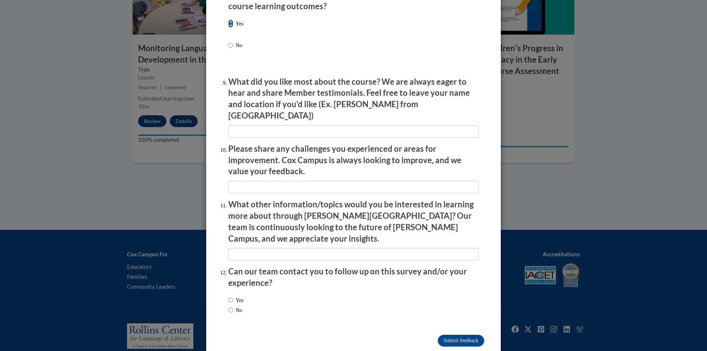
scroll to position [1179, 0]
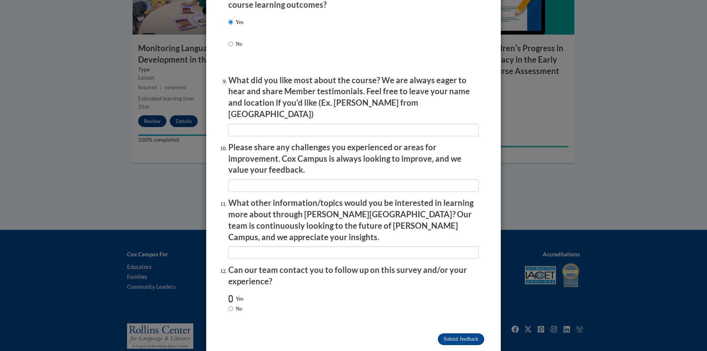
click at [230, 295] on input "Yes" at bounding box center [230, 299] width 5 height 8
radio input "true"
click at [443, 333] on input "Submit feedback" at bounding box center [461, 339] width 46 height 12
